Goal: Task Accomplishment & Management: Manage account settings

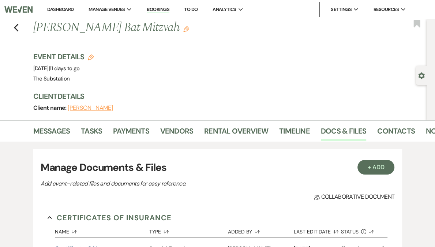
click at [77, 14] on li "Dashboard" at bounding box center [61, 9] width 34 height 15
click at [74, 8] on link "Dashboard" at bounding box center [60, 9] width 26 height 6
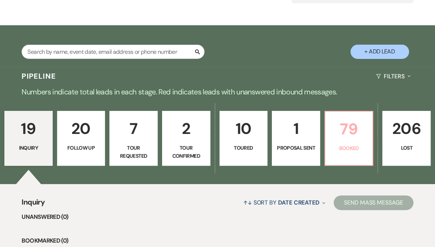
scroll to position [99, 0]
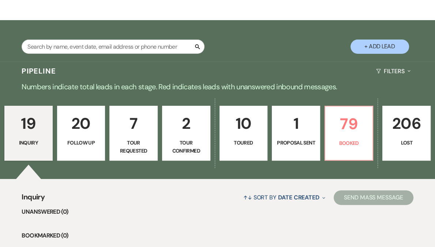
click at [296, 128] on p "1" at bounding box center [296, 123] width 39 height 25
select select "6"
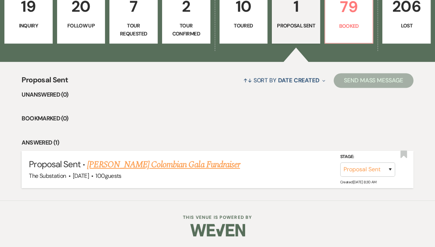
click at [154, 168] on link "[PERSON_NAME] Colombian Gala Fundraiser" at bounding box center [163, 164] width 153 height 13
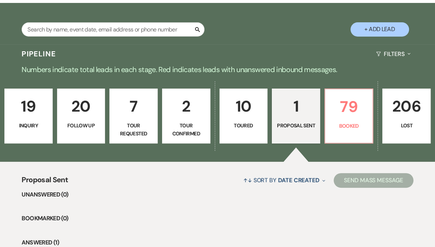
select select "6"
select select "5"
select select "20"
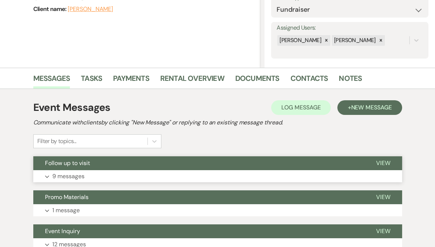
click at [132, 172] on button "Expand 9 messages" at bounding box center [217, 176] width 369 height 12
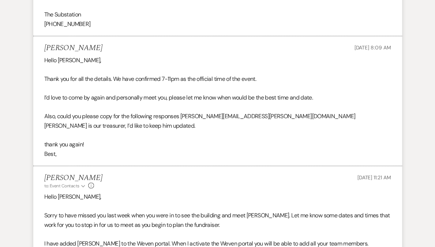
scroll to position [1980, 0]
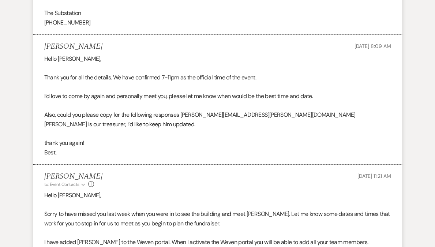
click at [117, 209] on p "Sorry to have missed you last week when you were in to see the building and mee…" at bounding box center [217, 218] width 347 height 19
